Goal: Transaction & Acquisition: Download file/media

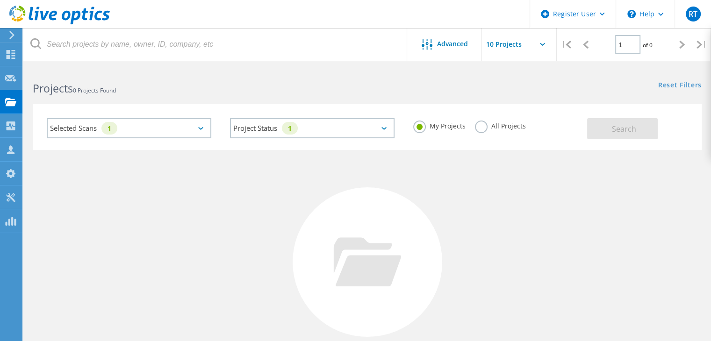
click at [200, 126] on div "Selected Scans 1" at bounding box center [129, 128] width 165 height 20
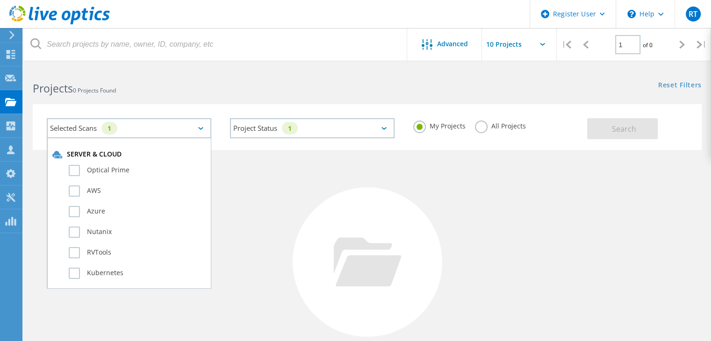
click at [200, 126] on div "Selected Scans 1" at bounding box center [129, 128] width 165 height 20
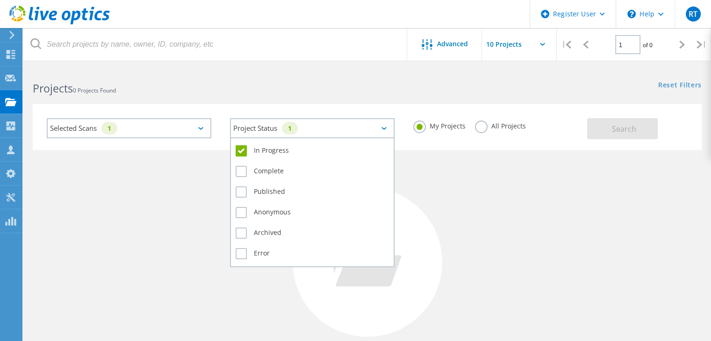
click at [334, 133] on div "Project Status 1" at bounding box center [312, 128] width 165 height 20
click at [332, 134] on div "Project Status 1" at bounding box center [312, 128] width 165 height 20
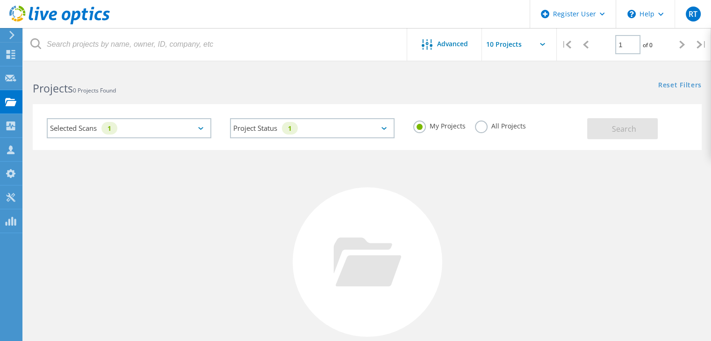
click at [185, 128] on div "Selected Scans 1" at bounding box center [129, 128] width 165 height 20
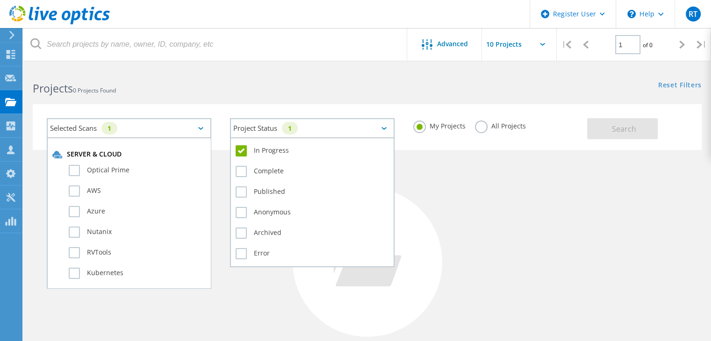
click at [314, 129] on div "Project Status 1" at bounding box center [312, 128] width 165 height 20
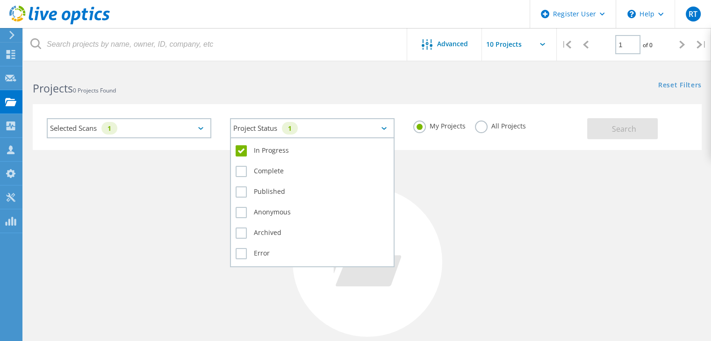
click at [314, 129] on div "Project Status 1" at bounding box center [312, 128] width 165 height 20
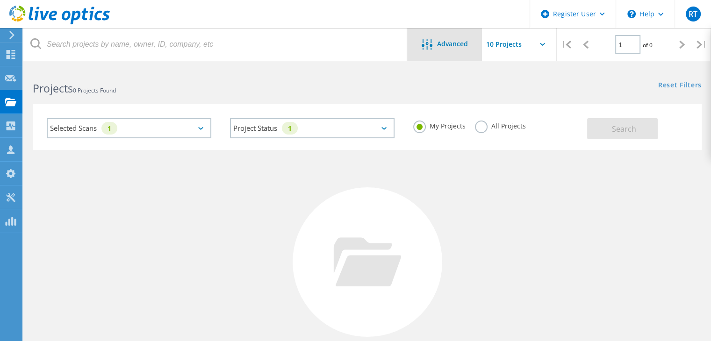
click at [447, 50] on div "Advanced" at bounding box center [444, 45] width 75 height 12
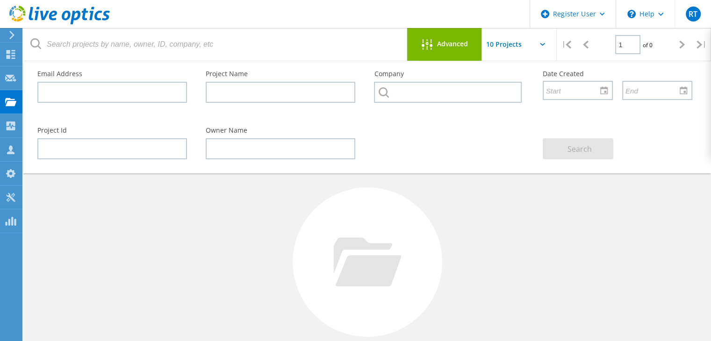
click at [395, 14] on header "Register User \n Help Explore Helpful Articles Contact Support RT Dell User [PE…" at bounding box center [355, 14] width 711 height 28
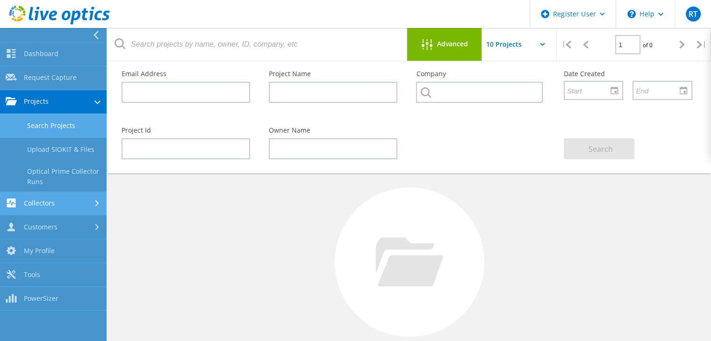
click at [79, 205] on link "Collectors" at bounding box center [53, 204] width 107 height 24
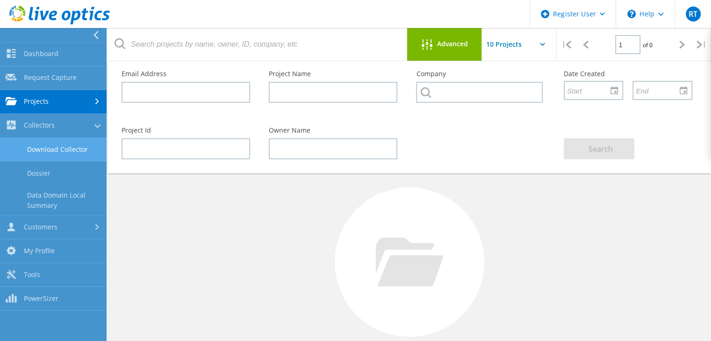
click at [65, 150] on link "Download Collector" at bounding box center [53, 150] width 107 height 24
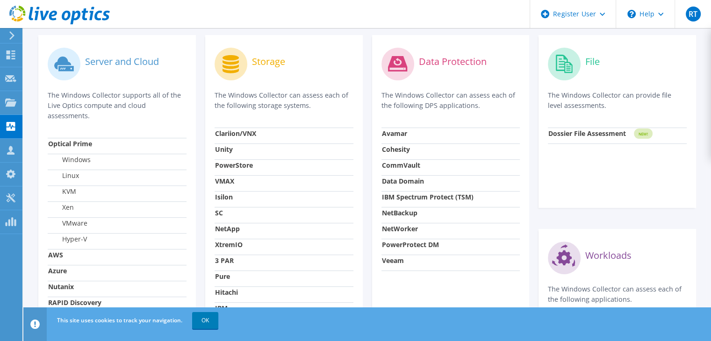
scroll to position [281, 0]
